Goal: Task Accomplishment & Management: Manage account settings

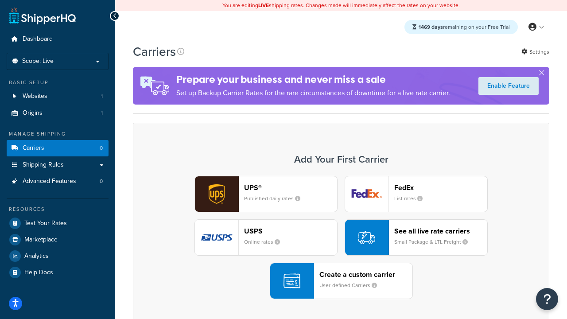
click at [341, 237] on div "UPS® Published daily rates FedEx List rates USPS Online rates See all live rate…" at bounding box center [341, 237] width 398 height 123
click at [441, 187] on header "FedEx" at bounding box center [440, 187] width 93 height 8
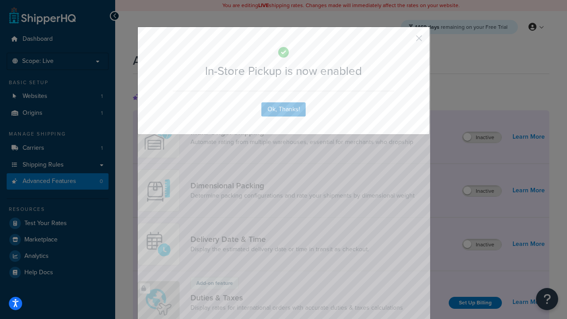
scroll to position [287, 0]
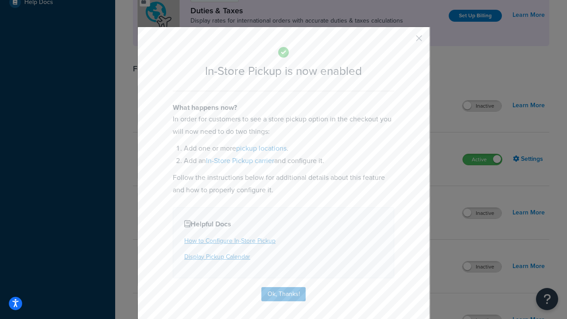
click at [406, 41] on button "button" at bounding box center [406, 41] width 2 height 2
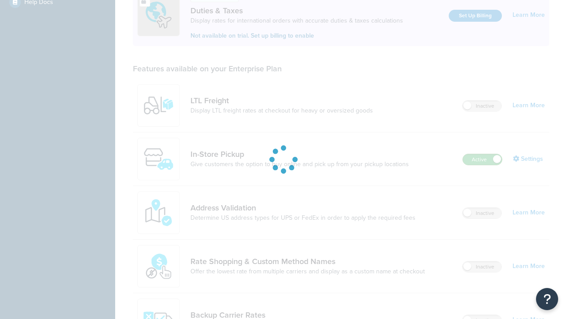
click at [482, 154] on label "Active" at bounding box center [482, 159] width 39 height 11
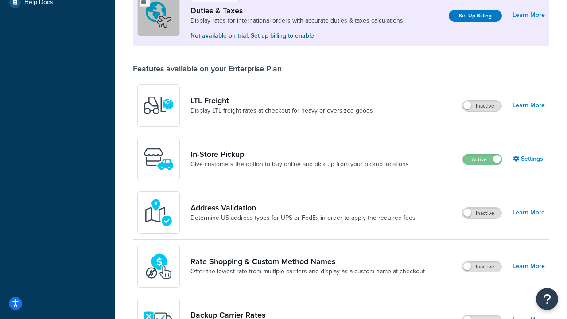
scroll to position [441, 0]
